Goal: Find specific page/section

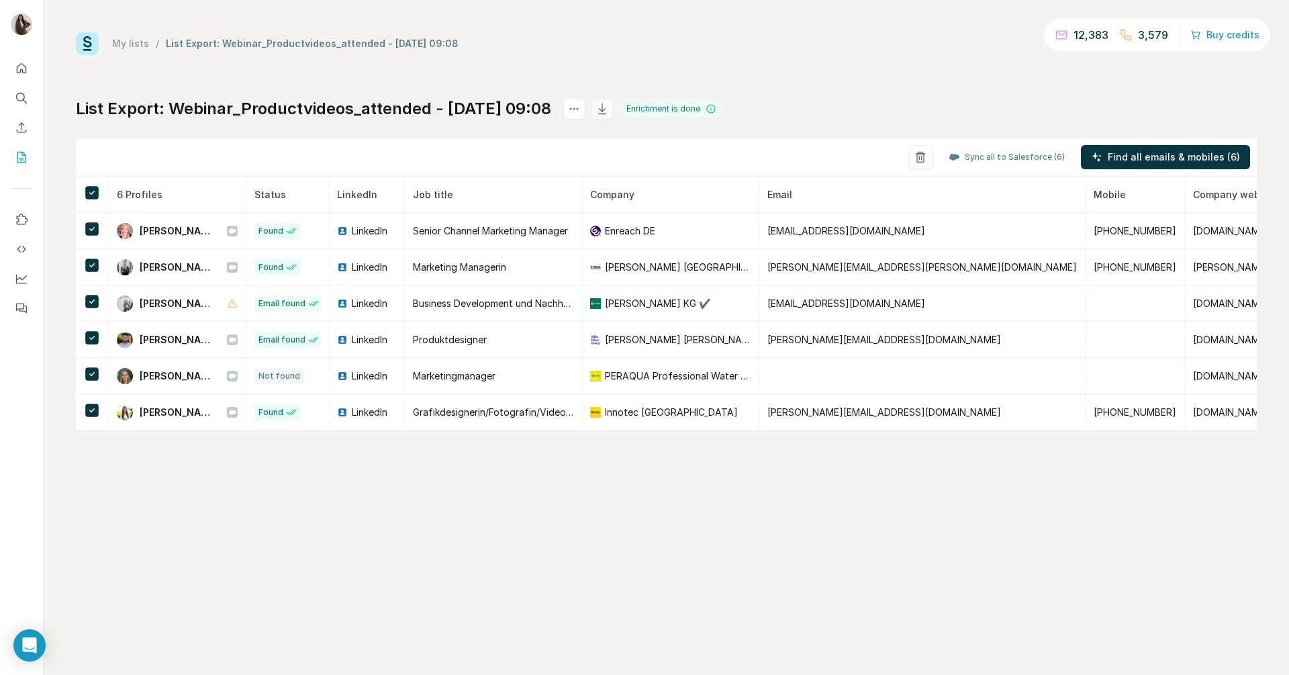
click at [613, 111] on button "button" at bounding box center [601, 108] width 21 height 21
click at [605, 104] on icon "button" at bounding box center [601, 108] width 7 height 11
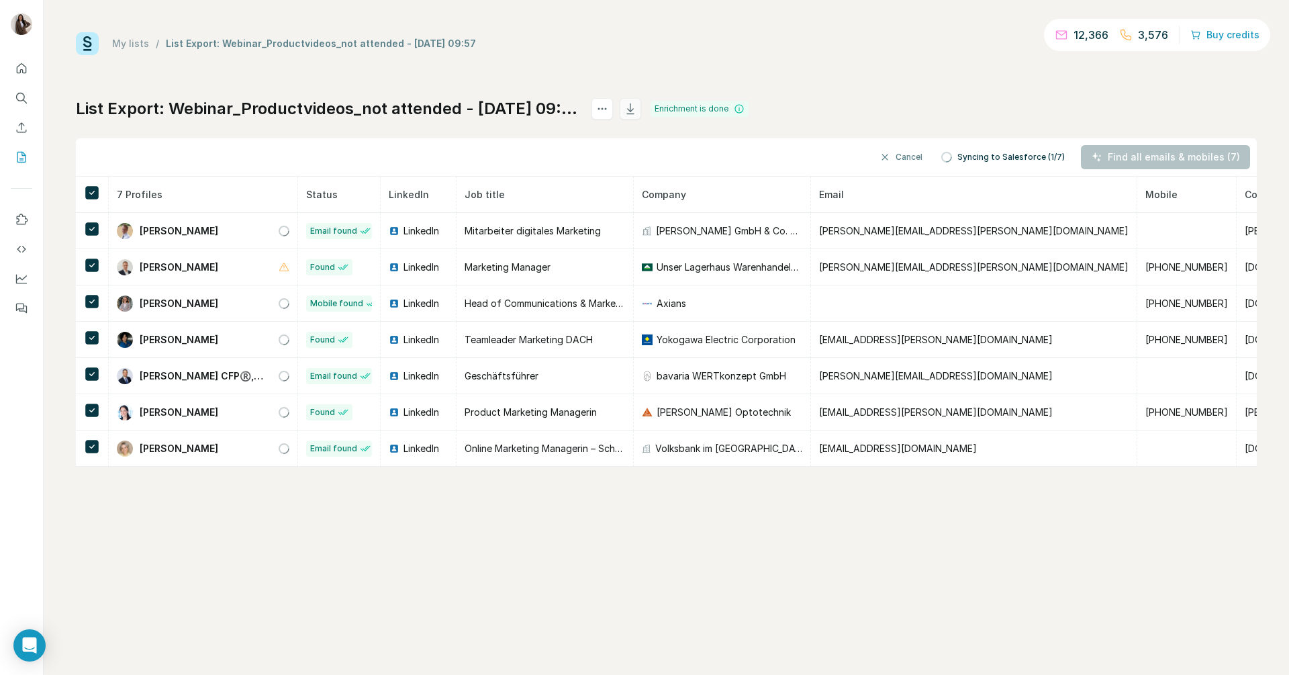
click at [637, 105] on icon "button" at bounding box center [630, 108] width 13 height 13
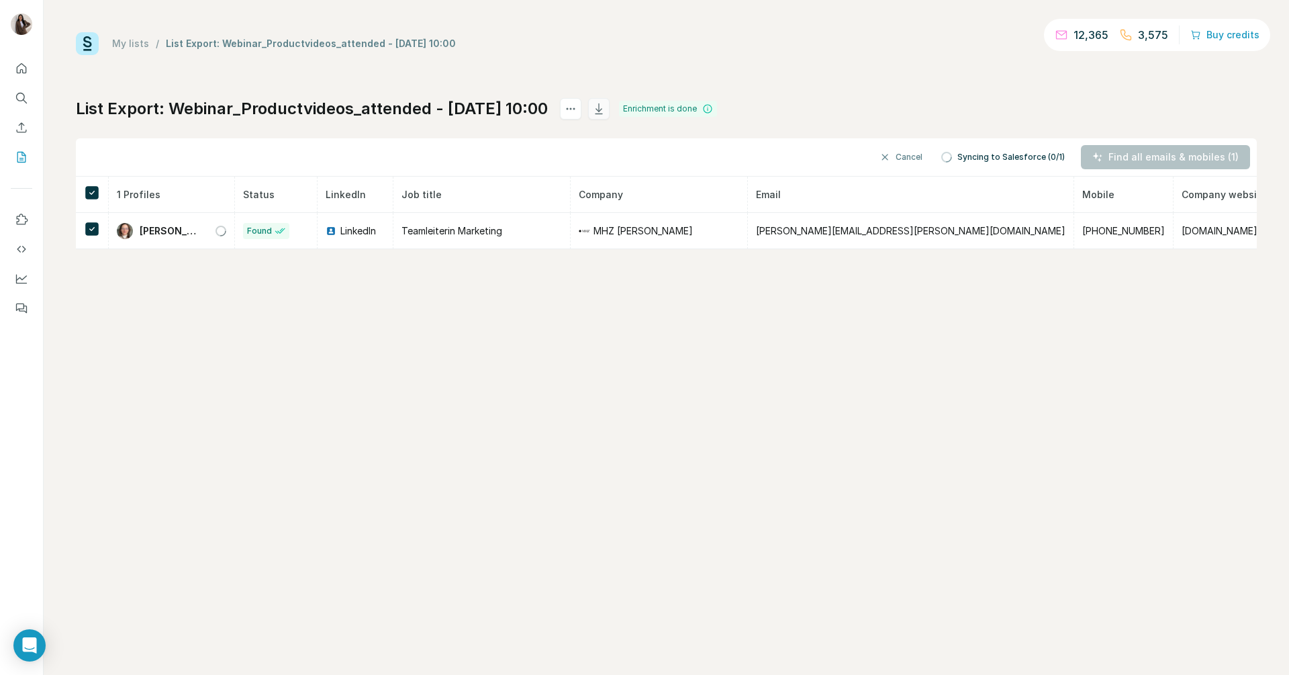
click at [605, 107] on icon "button" at bounding box center [598, 108] width 13 height 13
